Goal: Check status: Check status

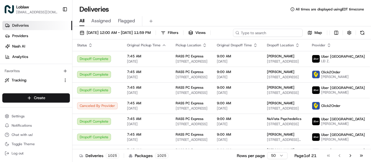
drag, startPoint x: 270, startPoint y: 34, endPoint x: 273, endPoint y: 27, distance: 8.0
click at [270, 34] on input at bounding box center [267, 33] width 69 height 8
click at [233, 37] on input at bounding box center [267, 33] width 69 height 8
paste input "531900012836819"
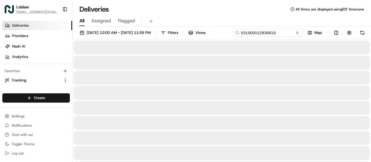
type input "531900012836819"
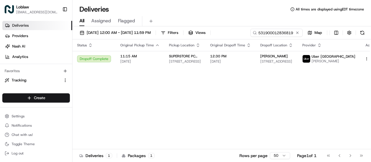
click at [361, 69] on div "Status Original Pickup Time Pickup Location Original Dropoff Time Dropoff Locat…" at bounding box center [226, 94] width 309 height 110
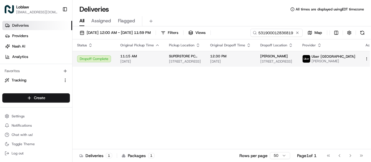
click at [369, 58] on button at bounding box center [372, 58] width 7 height 7
